Goal: Task Accomplishment & Management: Complete application form

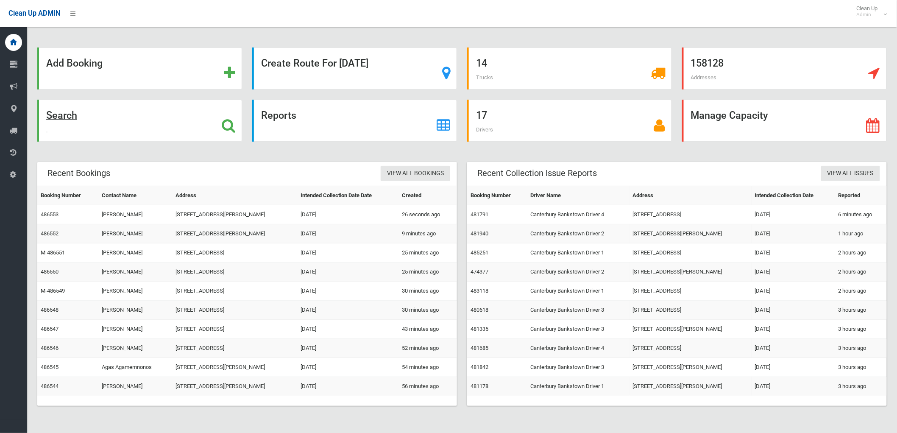
click at [137, 115] on div "Search" at bounding box center [139, 121] width 205 height 42
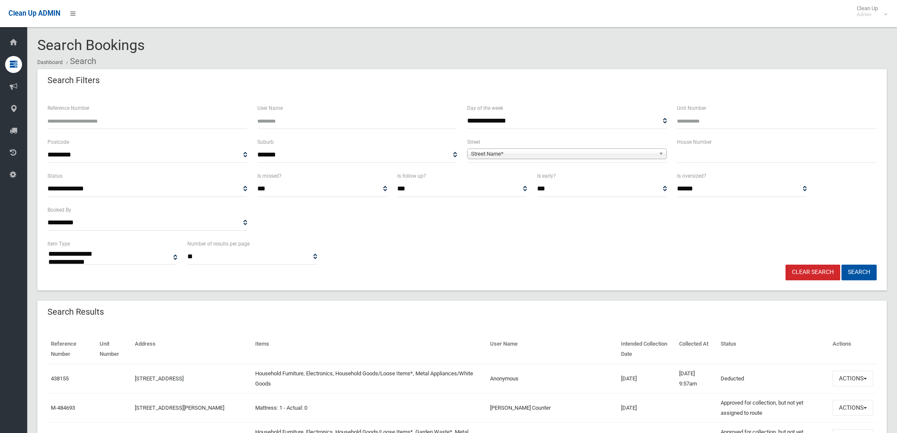
select select
click at [701, 159] on input "text" at bounding box center [777, 155] width 200 height 16
type input "**"
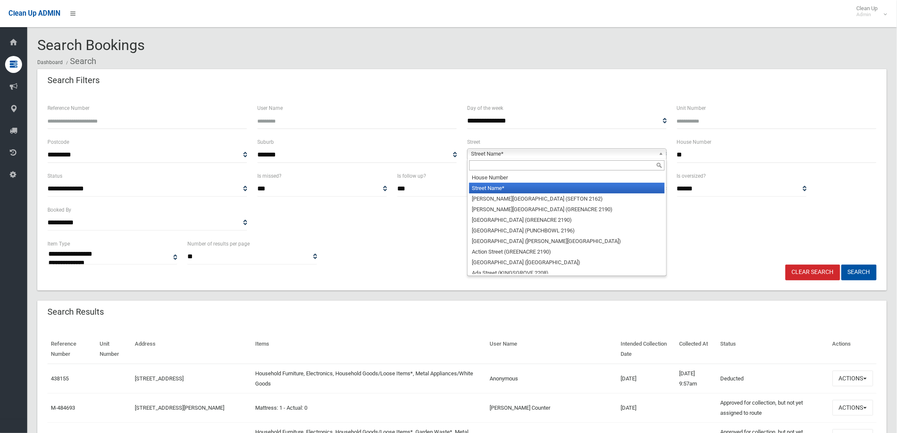
click at [627, 155] on span "Street Name*" at bounding box center [563, 154] width 184 height 10
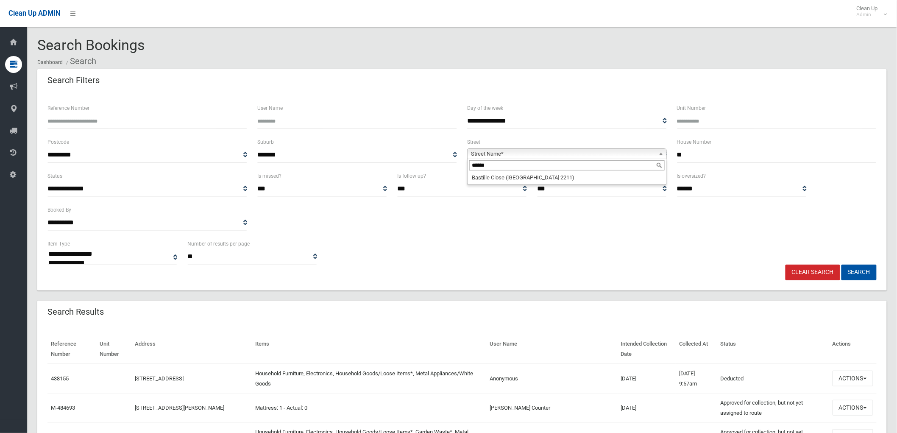
type input "******"
click at [539, 171] on div "******" at bounding box center [567, 166] width 199 height 14
click at [550, 179] on li "Bastil le Close (PADSTOW HEIGHTS 2211)" at bounding box center [566, 177] width 195 height 11
click at [851, 271] on button "Search" at bounding box center [858, 273] width 35 height 16
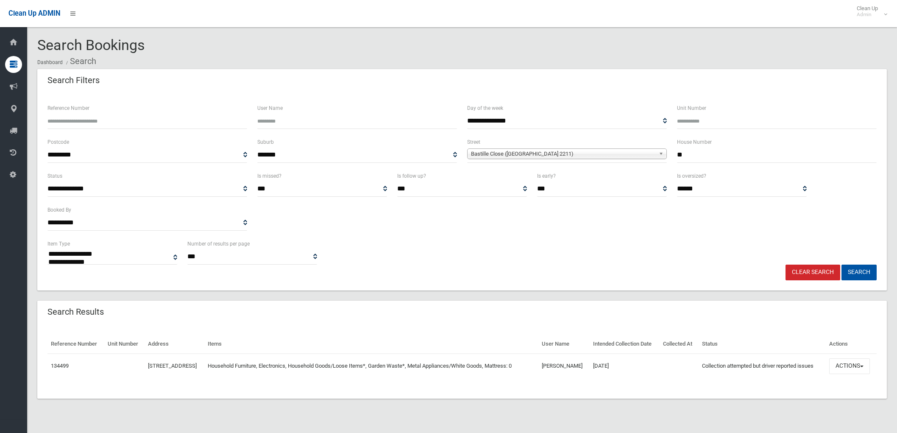
select select
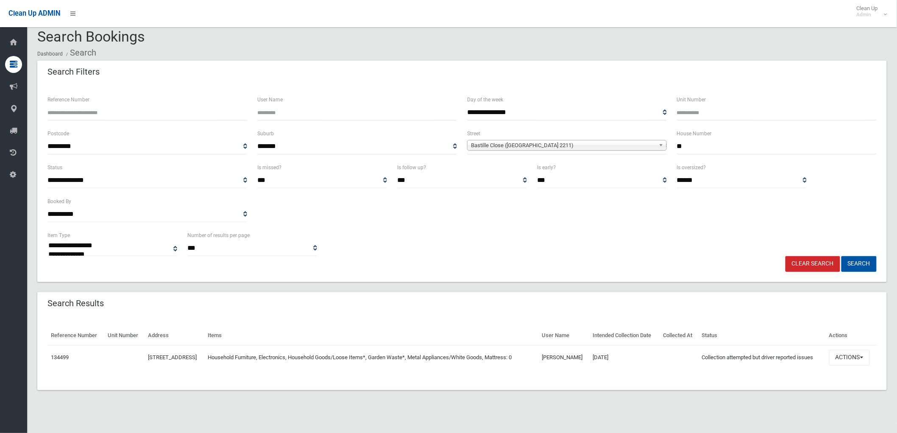
scroll to position [10, 0]
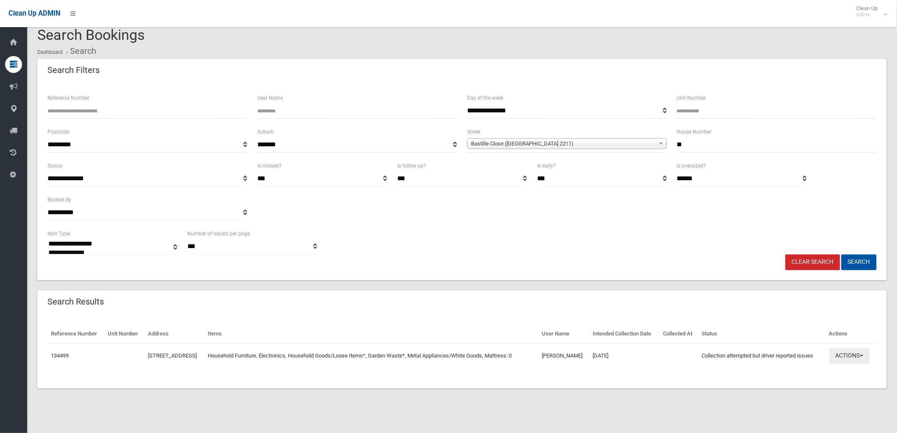
click at [844, 364] on button "Actions" at bounding box center [849, 356] width 41 height 16
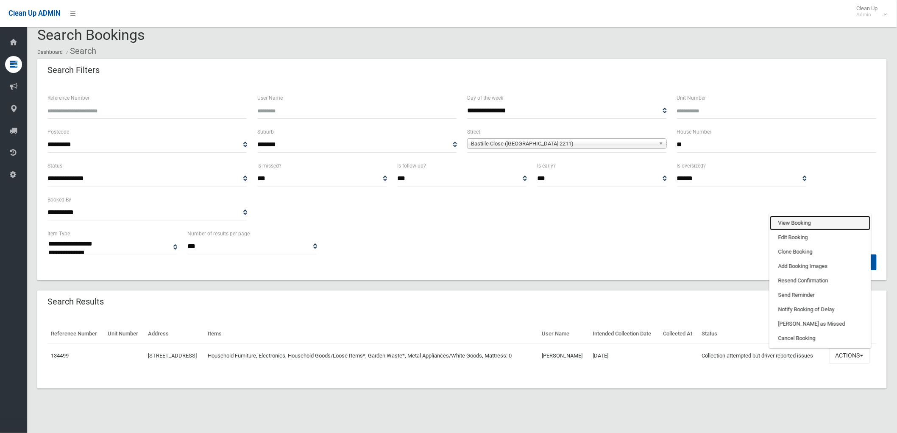
click at [827, 230] on link "View Booking" at bounding box center [820, 223] width 101 height 14
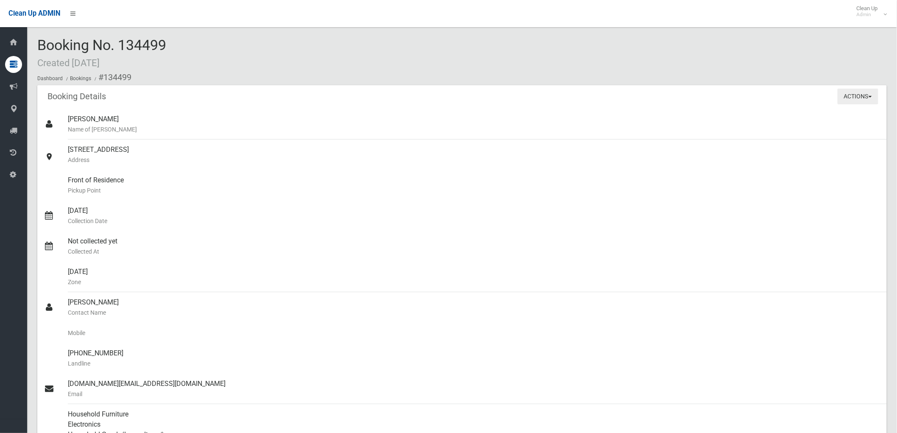
click at [870, 90] on button "Actions" at bounding box center [858, 97] width 41 height 16
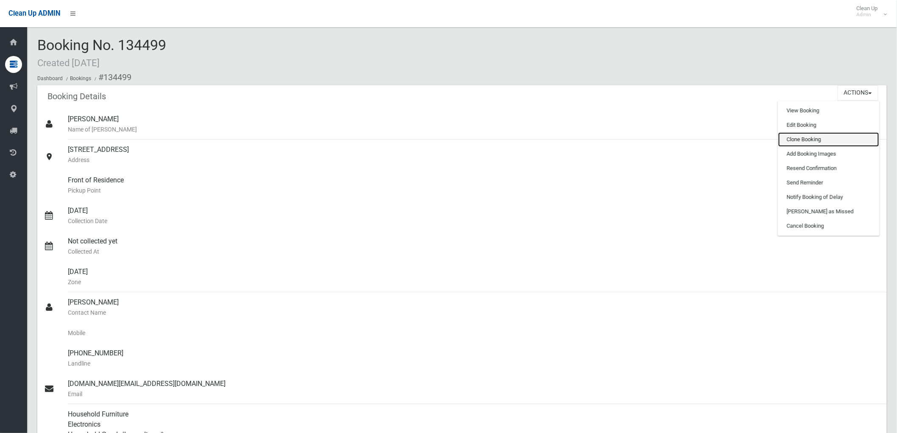
click at [827, 134] on link "Clone Booking" at bounding box center [828, 139] width 101 height 14
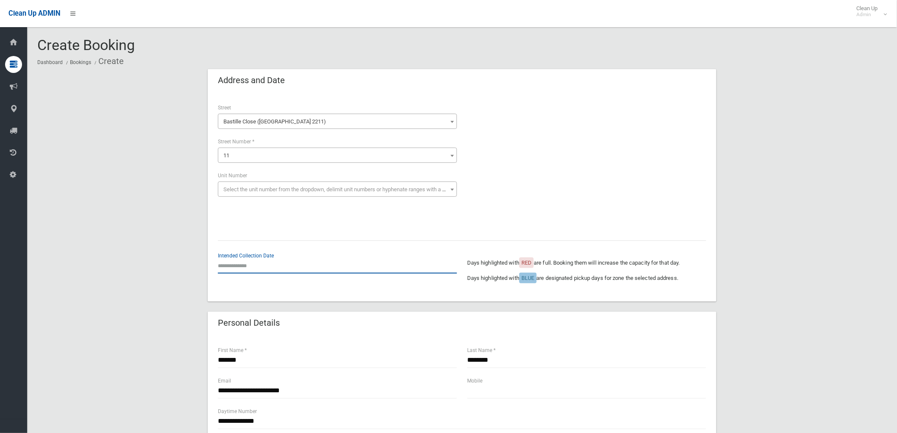
click at [260, 266] on input "text" at bounding box center [337, 266] width 239 height 16
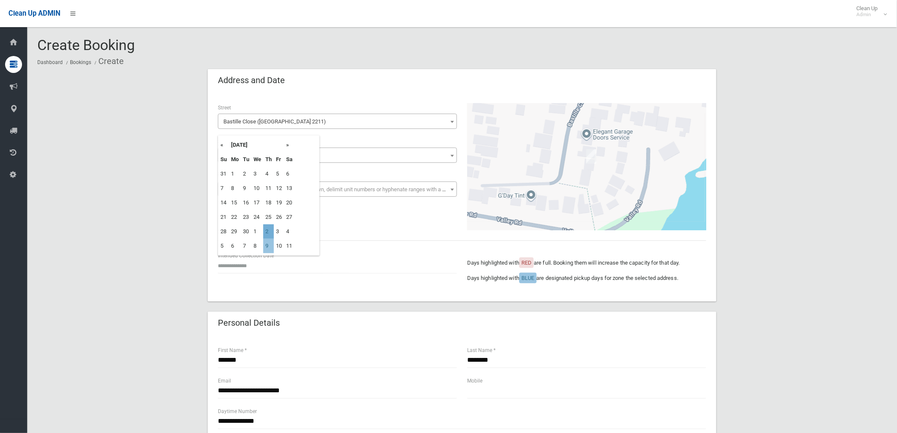
click at [265, 234] on td "2" at bounding box center [268, 231] width 11 height 14
type input "**********"
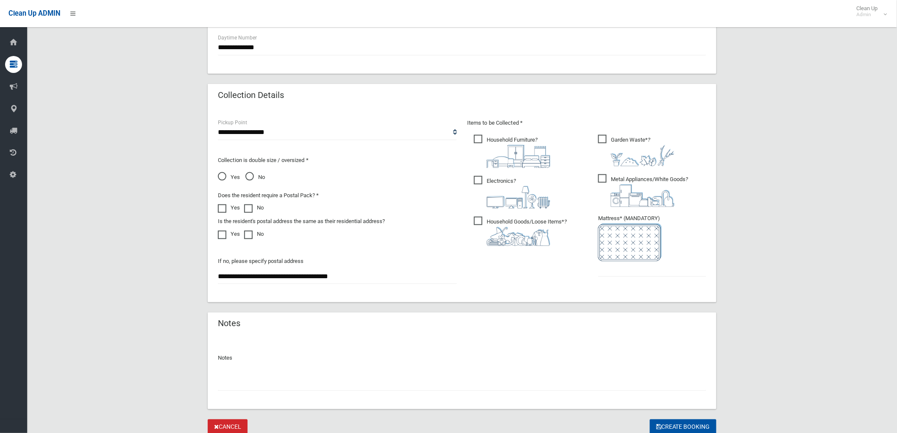
scroll to position [376, 0]
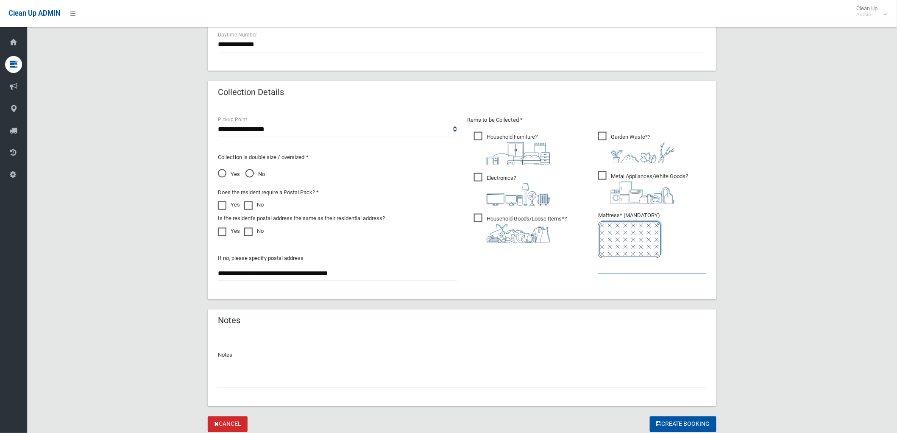
click at [627, 265] on input "text" at bounding box center [652, 266] width 108 height 16
type input "*"
click at [386, 366] on div at bounding box center [462, 376] width 488 height 22
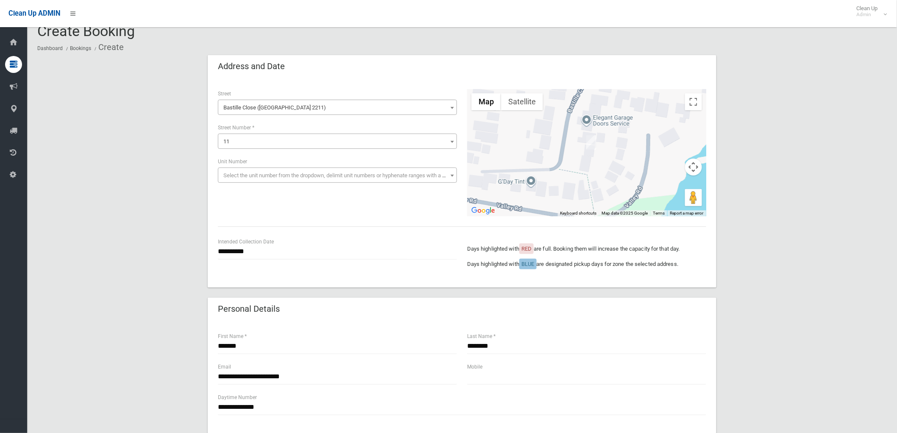
scroll to position [0, 0]
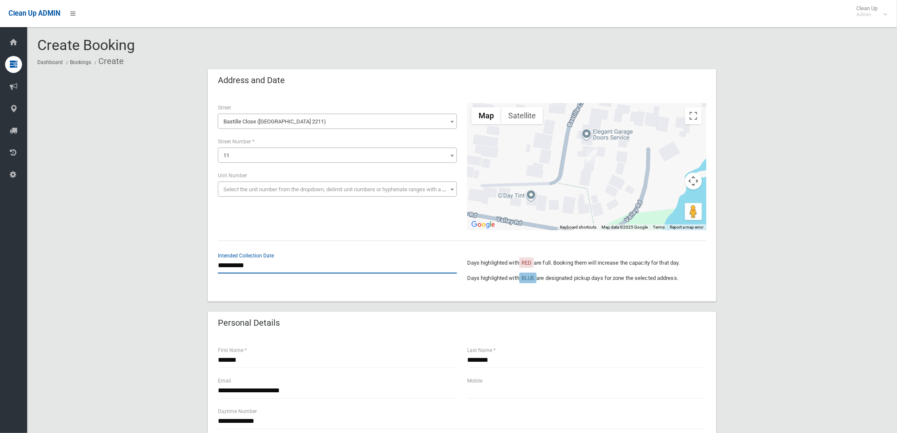
click at [248, 271] on input "**********" at bounding box center [337, 266] width 239 height 16
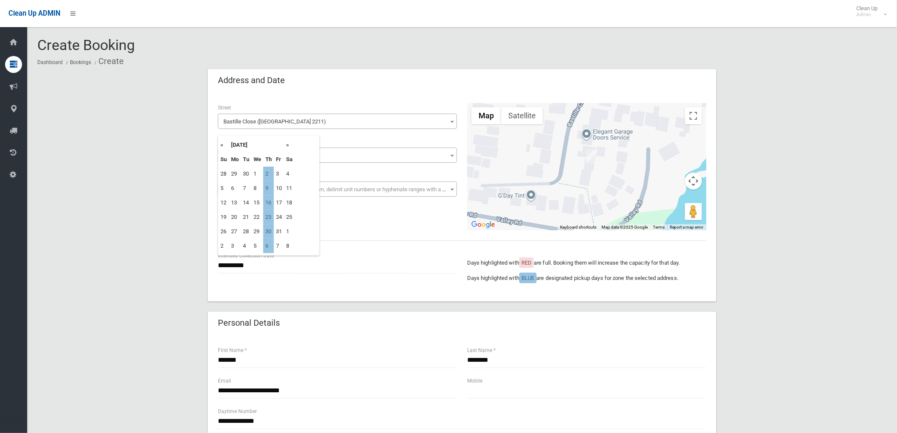
click at [223, 146] on th "«" at bounding box center [223, 145] width 11 height 14
click at [328, 226] on div "**********" at bounding box center [462, 166] width 499 height 127
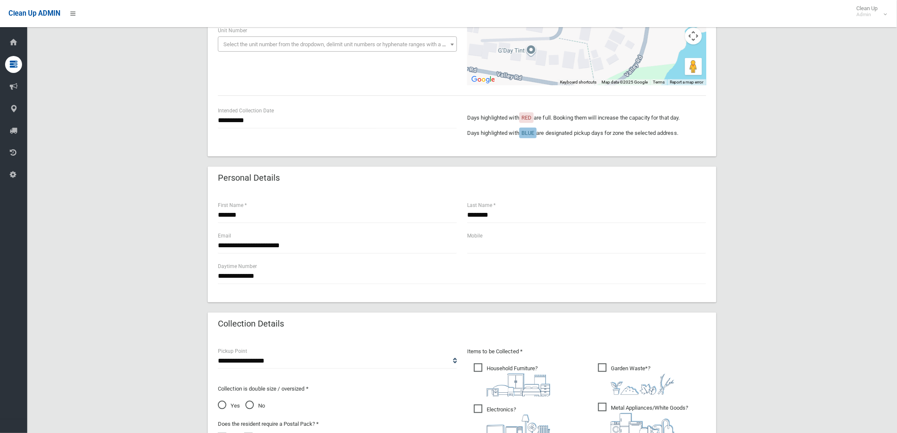
scroll to position [141, 0]
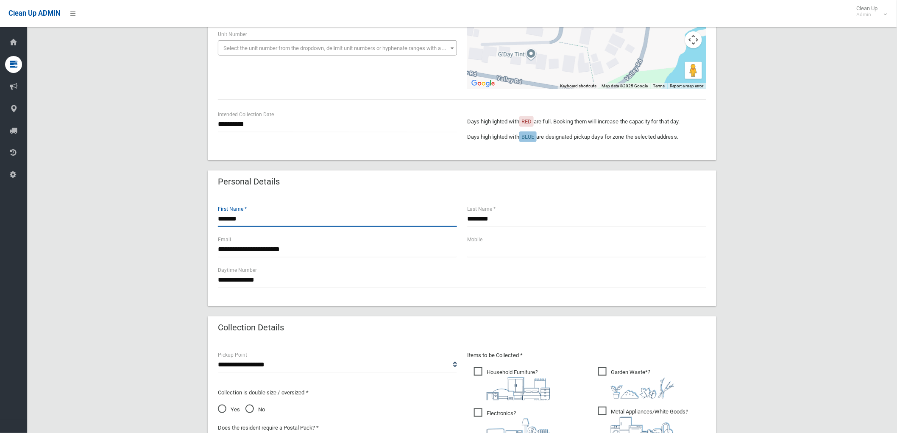
drag, startPoint x: 278, startPoint y: 223, endPoint x: 163, endPoint y: 225, distance: 115.3
click at [163, 225] on div "**********" at bounding box center [462, 297] width 850 height 739
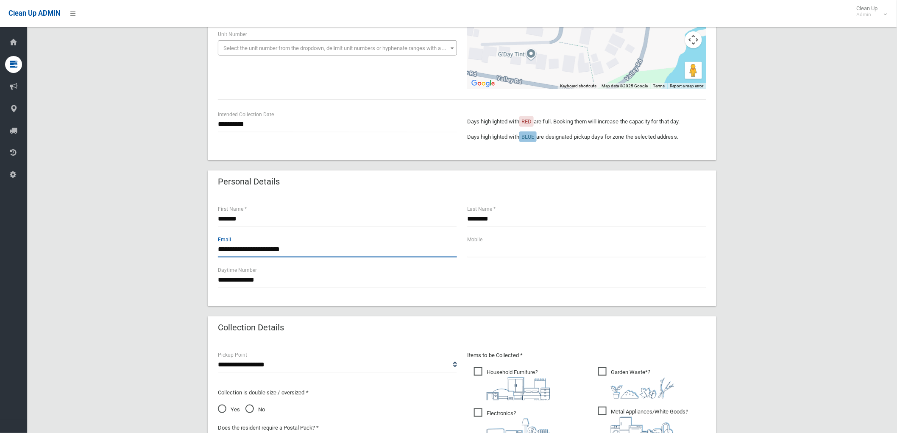
click at [329, 252] on input "**********" at bounding box center [337, 250] width 239 height 16
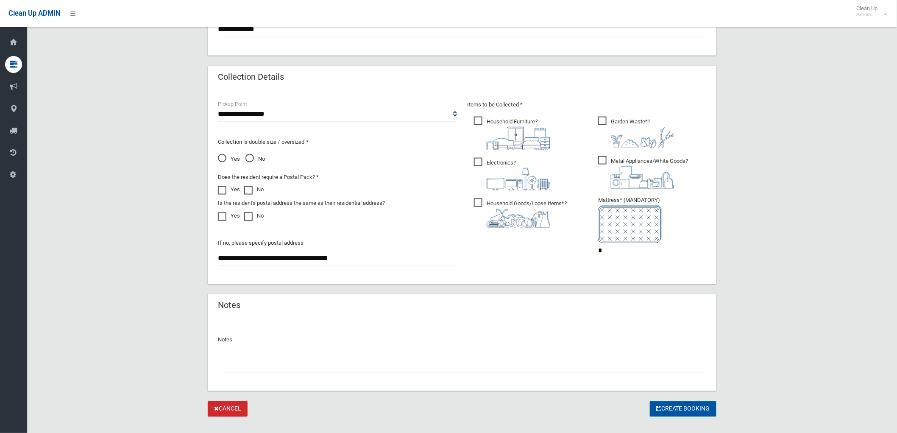
scroll to position [405, 0]
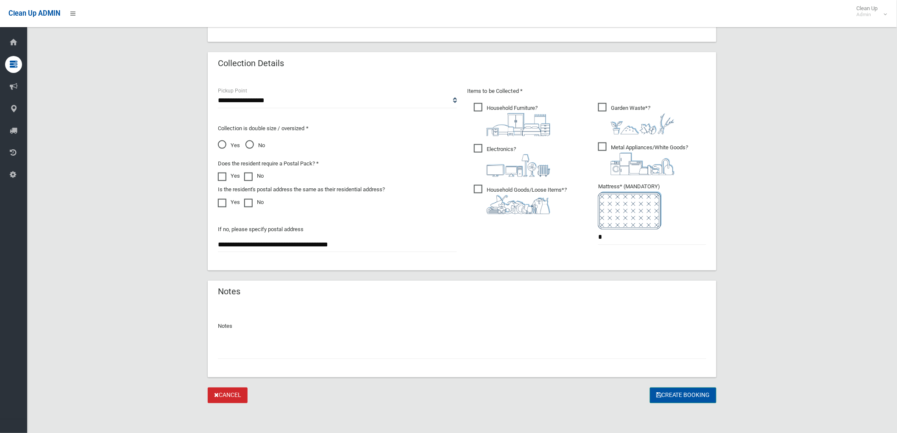
click at [669, 396] on button "Create Booking" at bounding box center [683, 395] width 67 height 16
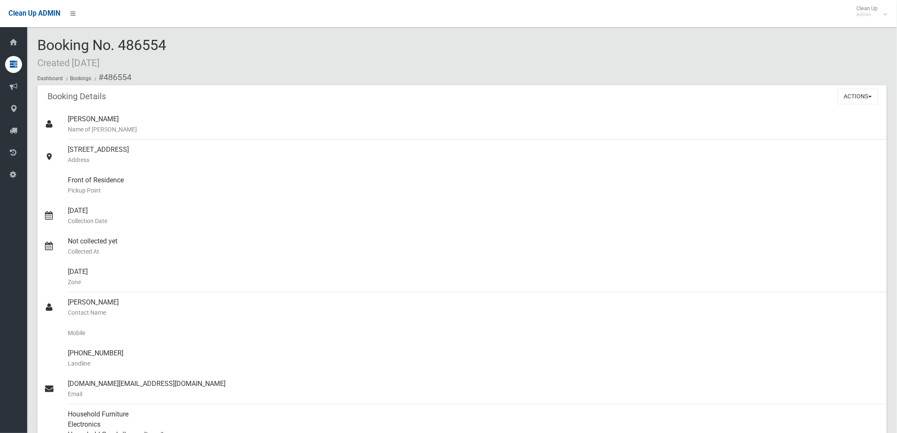
click at [216, 46] on div "Booking No. 486554 Created [DATE] Dashboard Bookings #486554" at bounding box center [462, 61] width 850 height 48
drag, startPoint x: 40, startPoint y: 45, endPoint x: 185, endPoint y: 45, distance: 145.4
click at [185, 45] on div "Booking No. 486554 Created [DATE] Dashboard Bookings #486554" at bounding box center [462, 61] width 850 height 48
click at [182, 45] on div "Booking No. 486554 Created [DATE] Dashboard Bookings #486554" at bounding box center [462, 61] width 850 height 48
drag, startPoint x: 40, startPoint y: 41, endPoint x: 170, endPoint y: 37, distance: 129.8
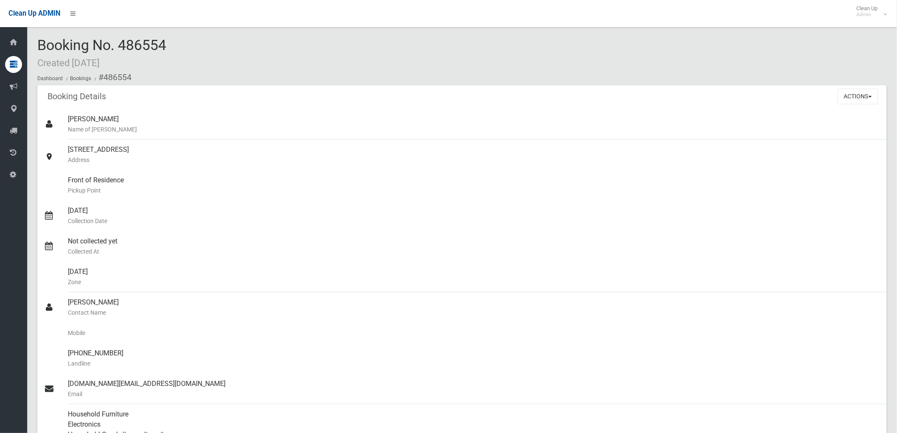
click at [170, 37] on div "Booking No. 486554 Created [DATE] Dashboard Bookings #486554" at bounding box center [462, 61] width 850 height 48
click at [174, 40] on div "Booking No. 486554 Created [DATE] Dashboard Bookings #486554" at bounding box center [462, 61] width 850 height 48
click at [181, 40] on div "Booking No. 486554 Created [DATE] Dashboard Bookings #486554" at bounding box center [462, 61] width 850 height 48
drag, startPoint x: 40, startPoint y: 41, endPoint x: 179, endPoint y: 34, distance: 139.2
click at [179, 34] on div "Booking No. 486554 Created [DATE] Dashboard Bookings #486554 Booking Details Ac…" at bounding box center [462, 363] width 870 height 707
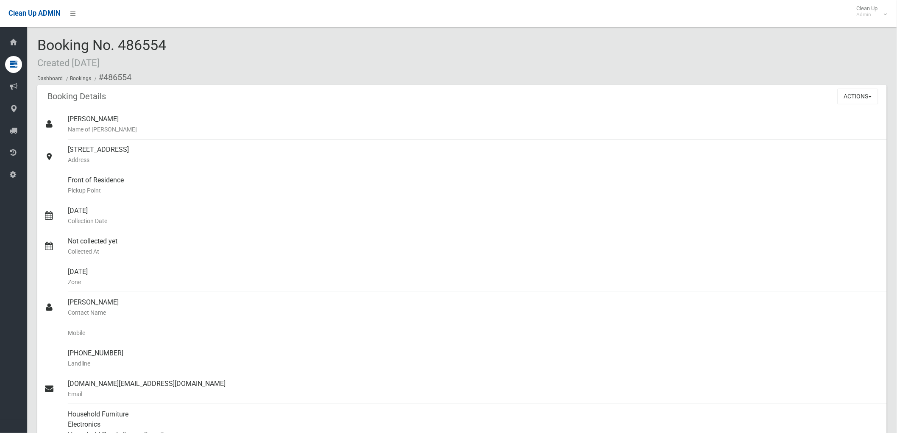
click at [174, 41] on div "Booking No. 486554 Created [DATE] Dashboard Bookings #486554" at bounding box center [462, 61] width 850 height 48
drag, startPoint x: 171, startPoint y: 41, endPoint x: 39, endPoint y: 42, distance: 132.7
click at [40, 43] on div "Booking No. 486554 Created [DATE] Dashboard Bookings #486554" at bounding box center [462, 61] width 850 height 48
click at [37, 41] on span "Booking No. 486554 Created [DATE]" at bounding box center [101, 52] width 129 height 33
drag, startPoint x: 37, startPoint y: 41, endPoint x: 197, endPoint y: 49, distance: 160.0
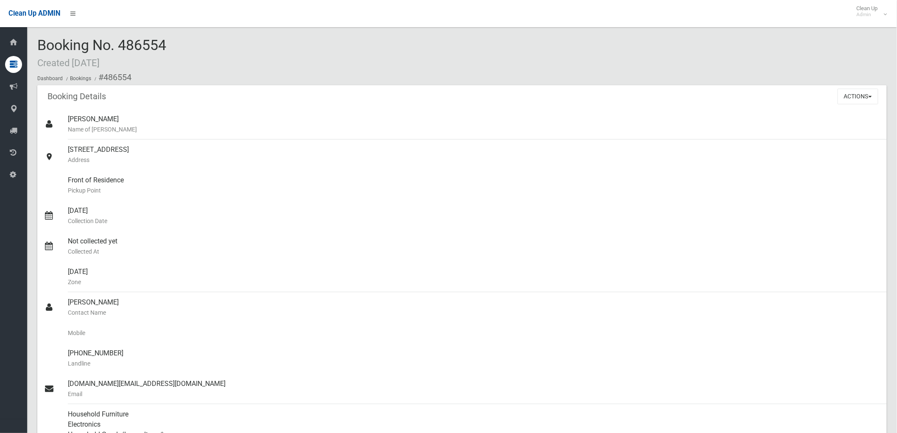
click at [197, 48] on div "Booking No. 486554 Created [DATE] Dashboard Bookings #486554" at bounding box center [462, 61] width 850 height 48
click at [192, 49] on div "Booking No. 486554 Created [DATE] Dashboard Bookings #486554" at bounding box center [462, 61] width 850 height 48
